Goal: Task Accomplishment & Management: Use online tool/utility

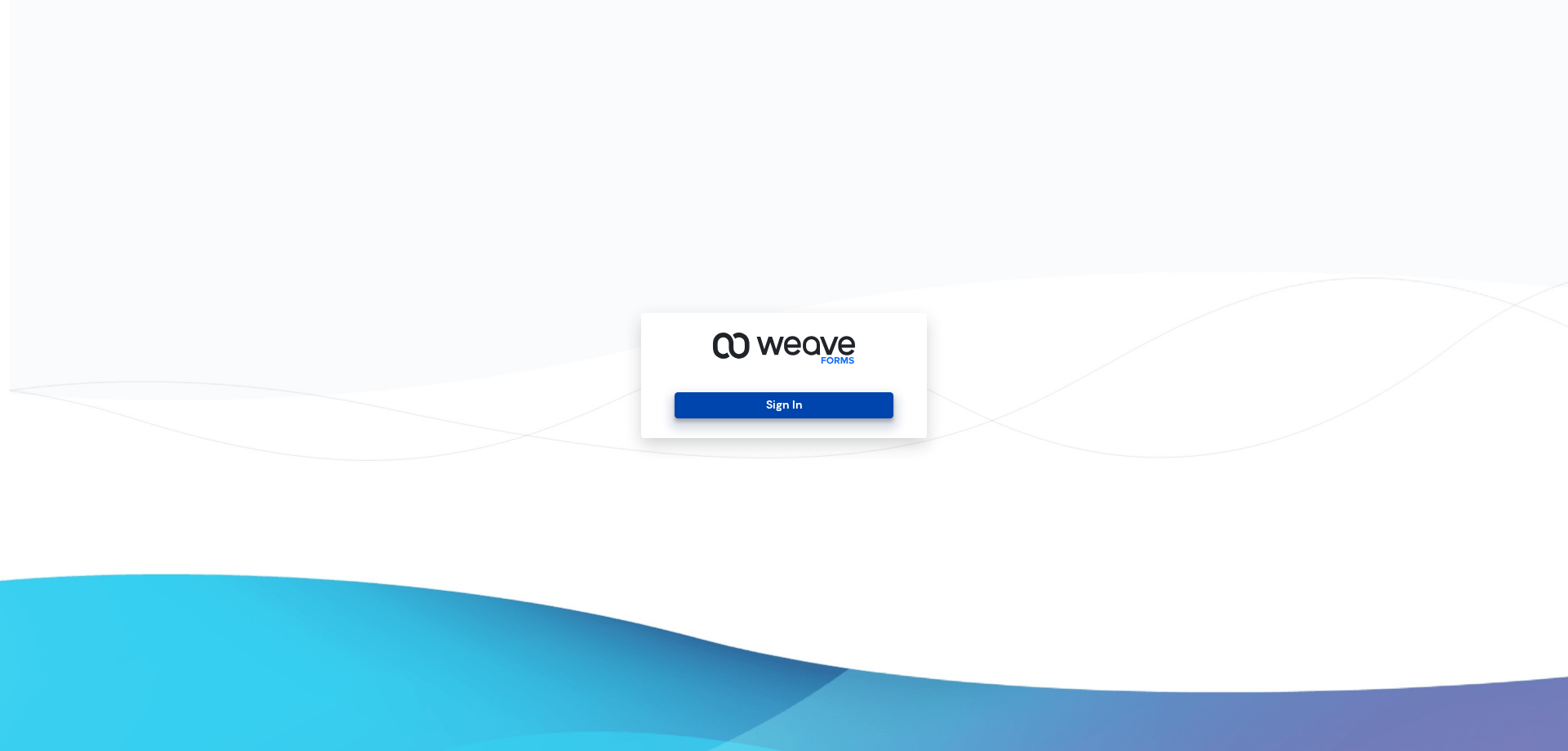
click at [814, 408] on button "Sign In" at bounding box center [784, 405] width 218 height 26
